Goal: Transaction & Acquisition: Purchase product/service

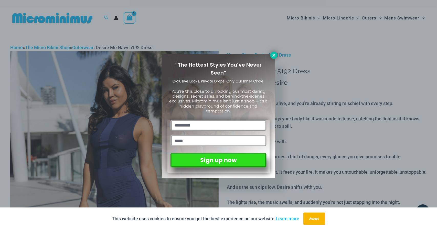
click at [273, 57] on icon at bounding box center [274, 55] width 5 height 5
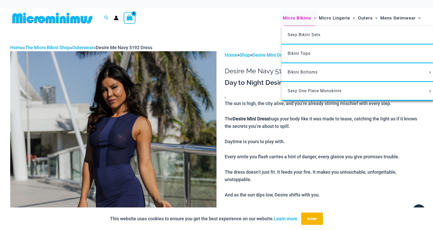
click at [300, 19] on span "Micro Bikinis" at bounding box center [297, 18] width 28 height 13
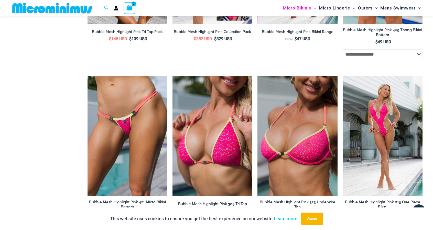
scroll to position [660, 0]
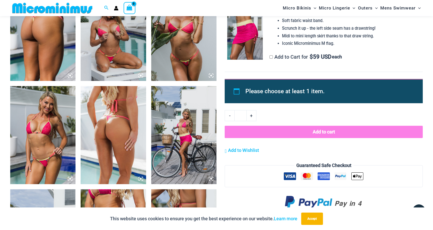
scroll to position [661, 0]
